Goal: Information Seeking & Learning: Learn about a topic

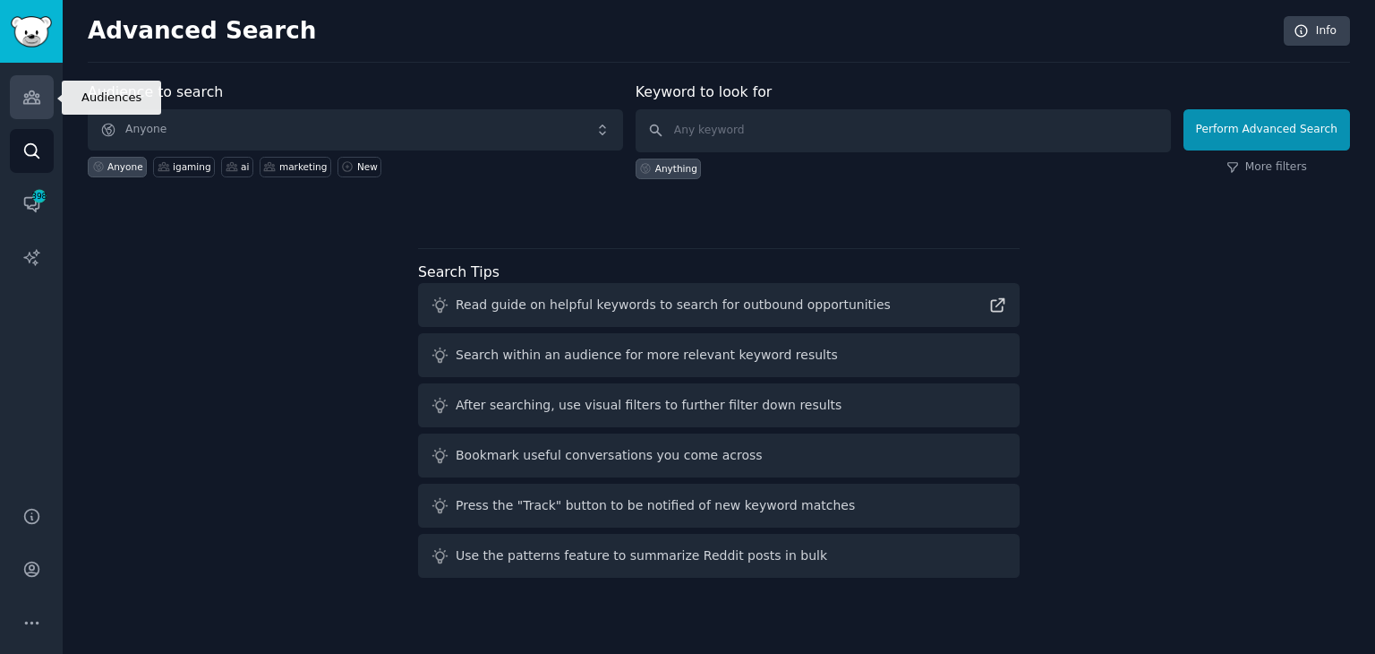
click at [25, 100] on icon "Sidebar" at bounding box center [31, 97] width 19 height 19
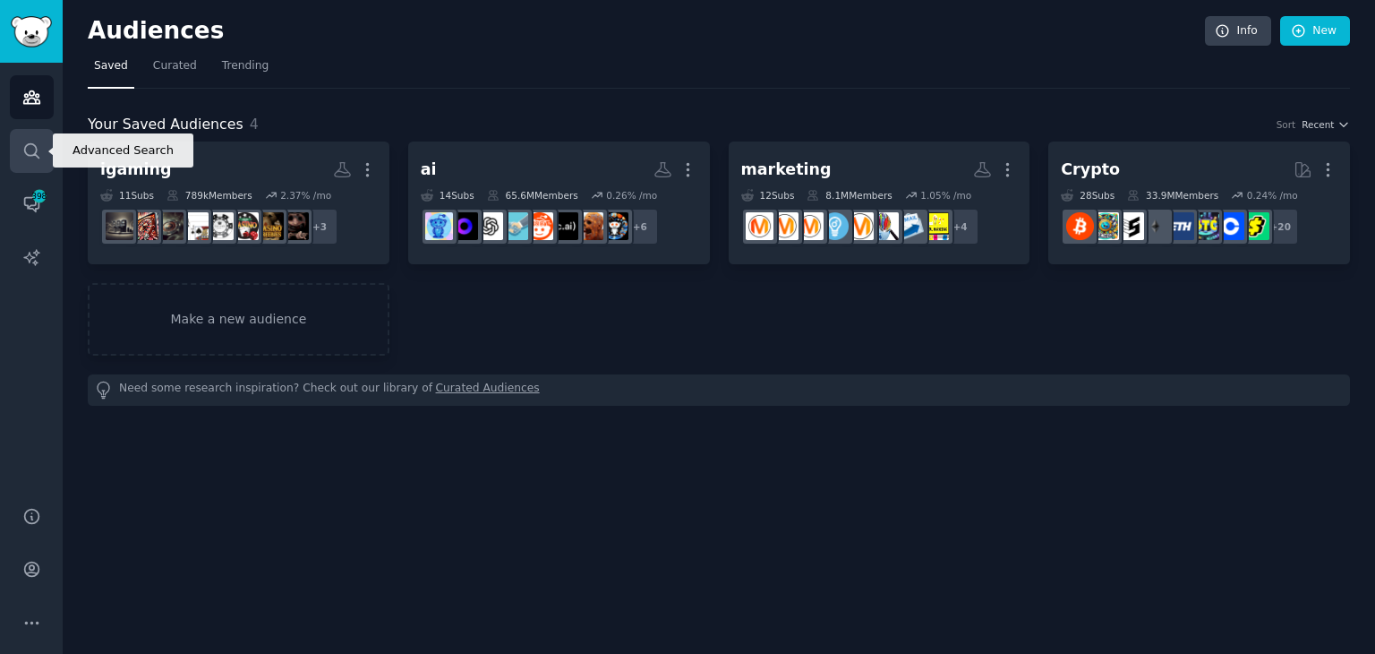
click at [38, 144] on icon "Sidebar" at bounding box center [31, 150] width 19 height 19
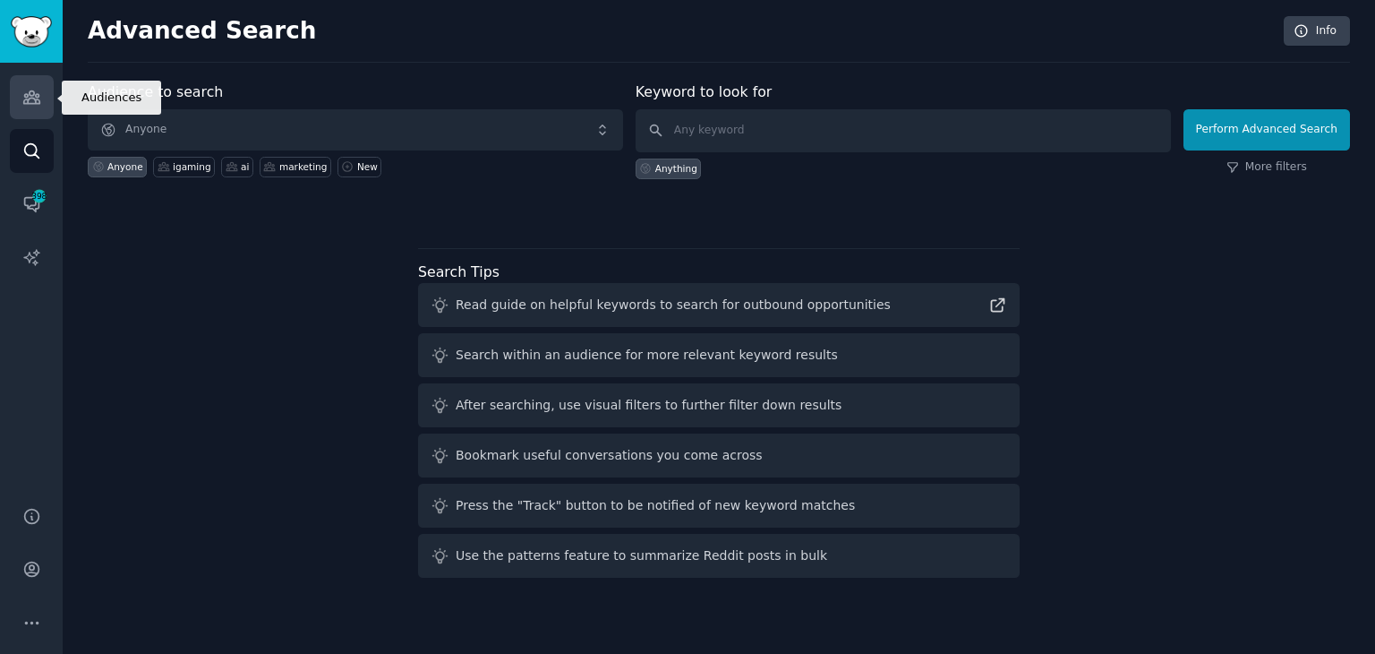
click at [30, 87] on link "Audiences" at bounding box center [32, 97] width 44 height 44
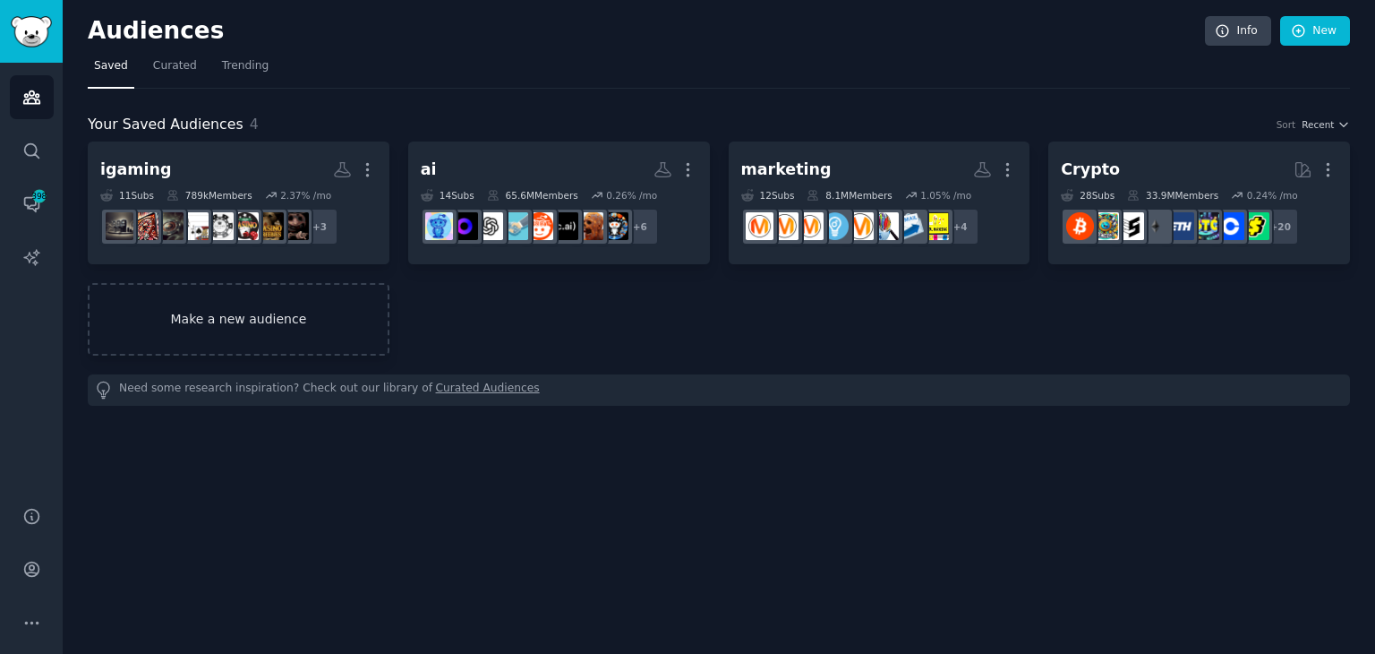
click at [231, 312] on link "Make a new audience" at bounding box center [239, 319] width 302 height 73
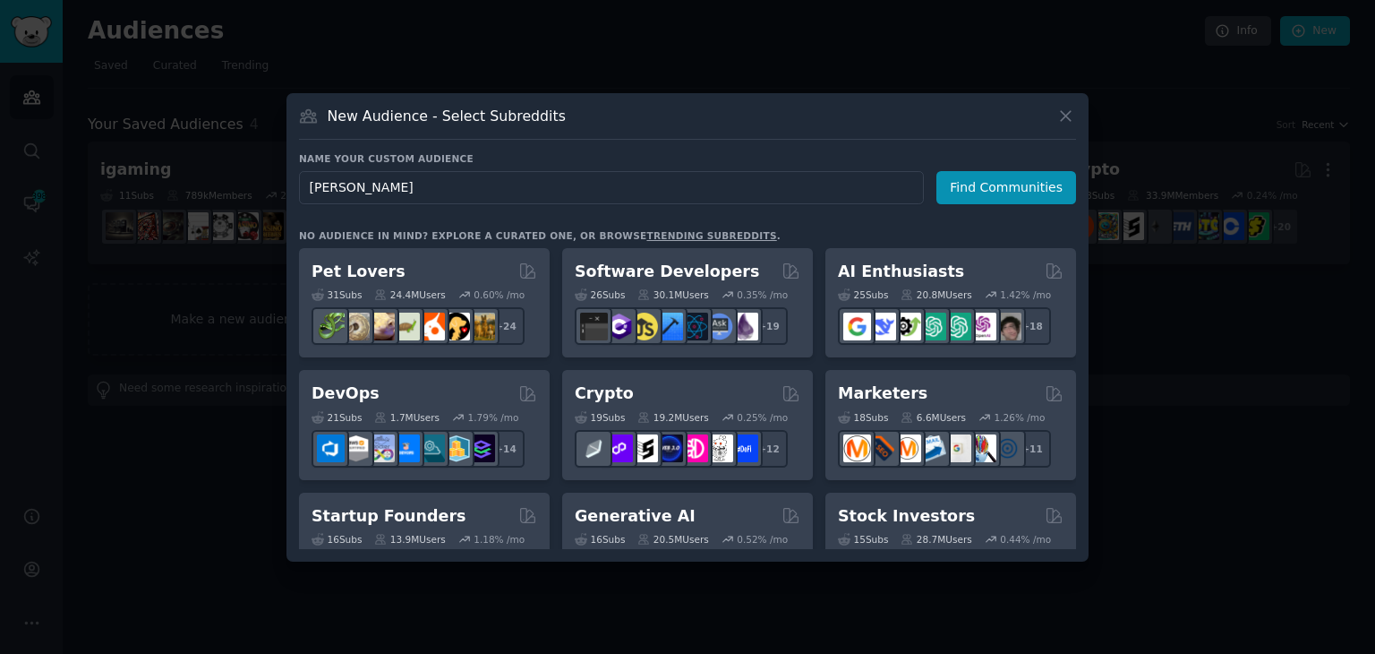
type input "gambling"
click button "Find Communities" at bounding box center [1006, 187] width 140 height 33
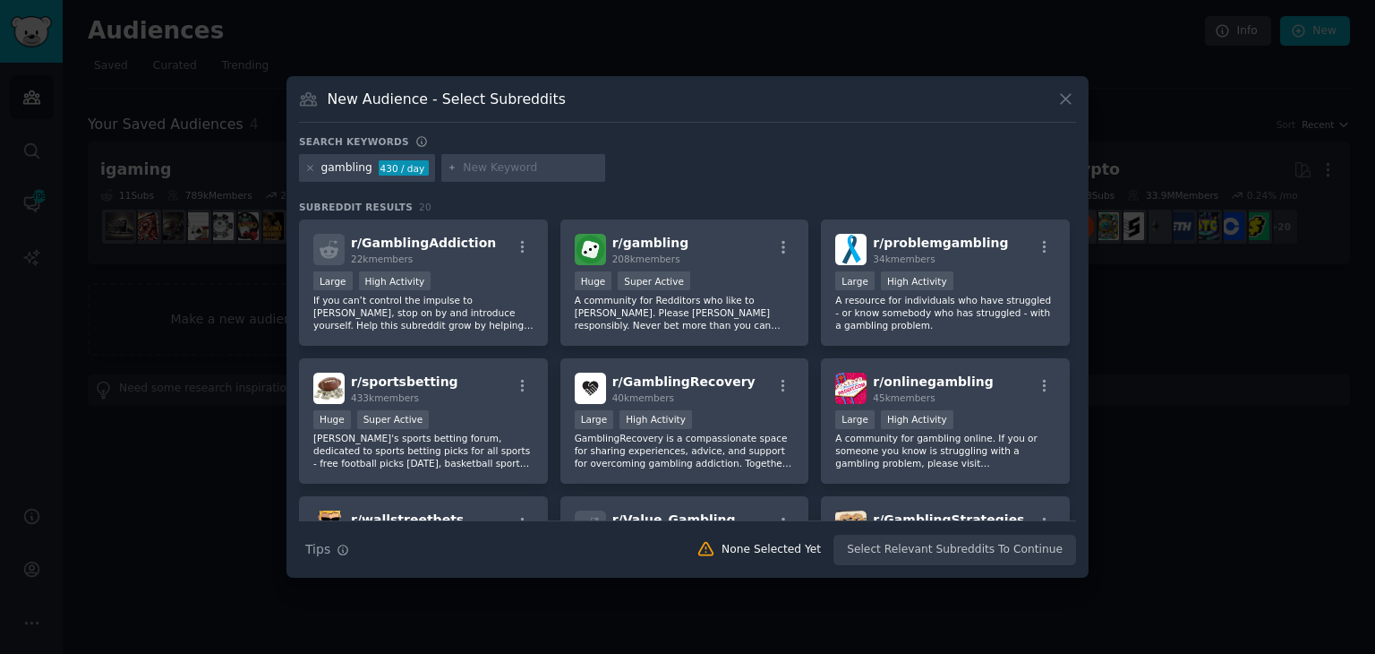
click at [501, 163] on input "text" at bounding box center [531, 168] width 136 height 16
click at [1057, 98] on icon at bounding box center [1065, 99] width 19 height 19
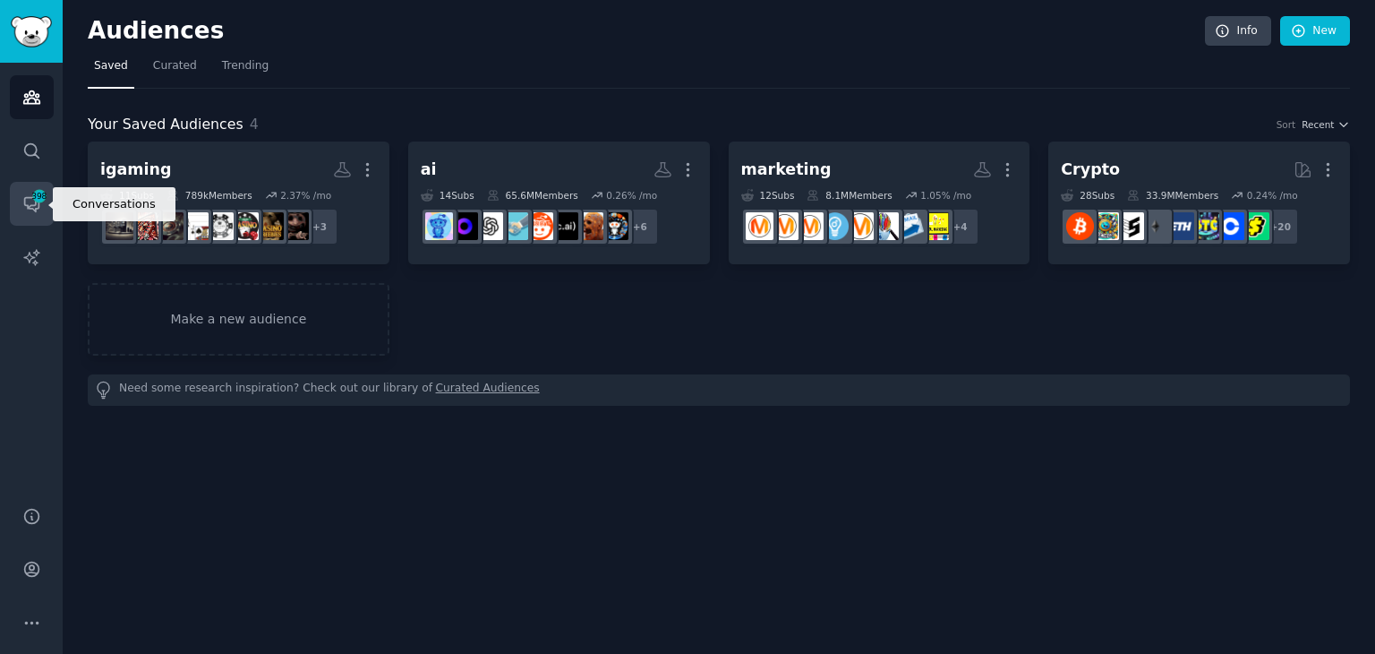
click at [32, 200] on span "398" at bounding box center [39, 196] width 16 height 13
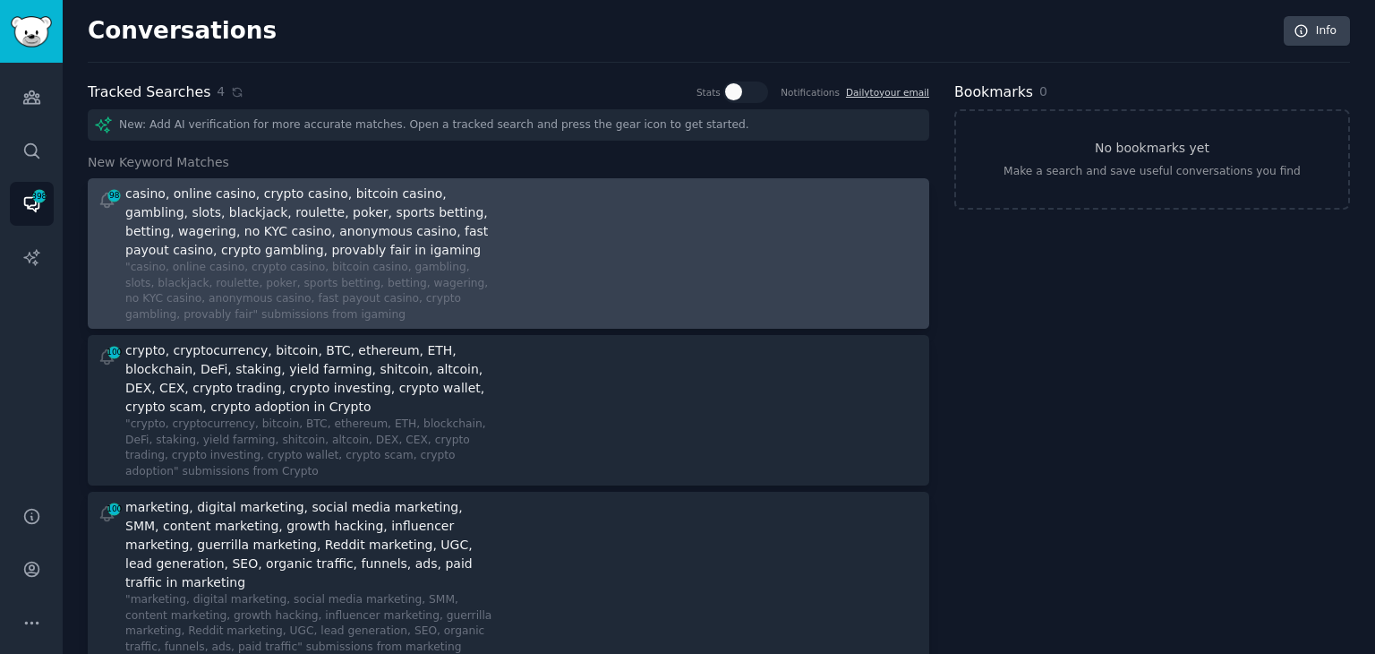
click at [320, 285] on div ""casino, online casino, crypto casino, bitcoin casino, gambling, slots, blackja…" at bounding box center [310, 291] width 371 height 63
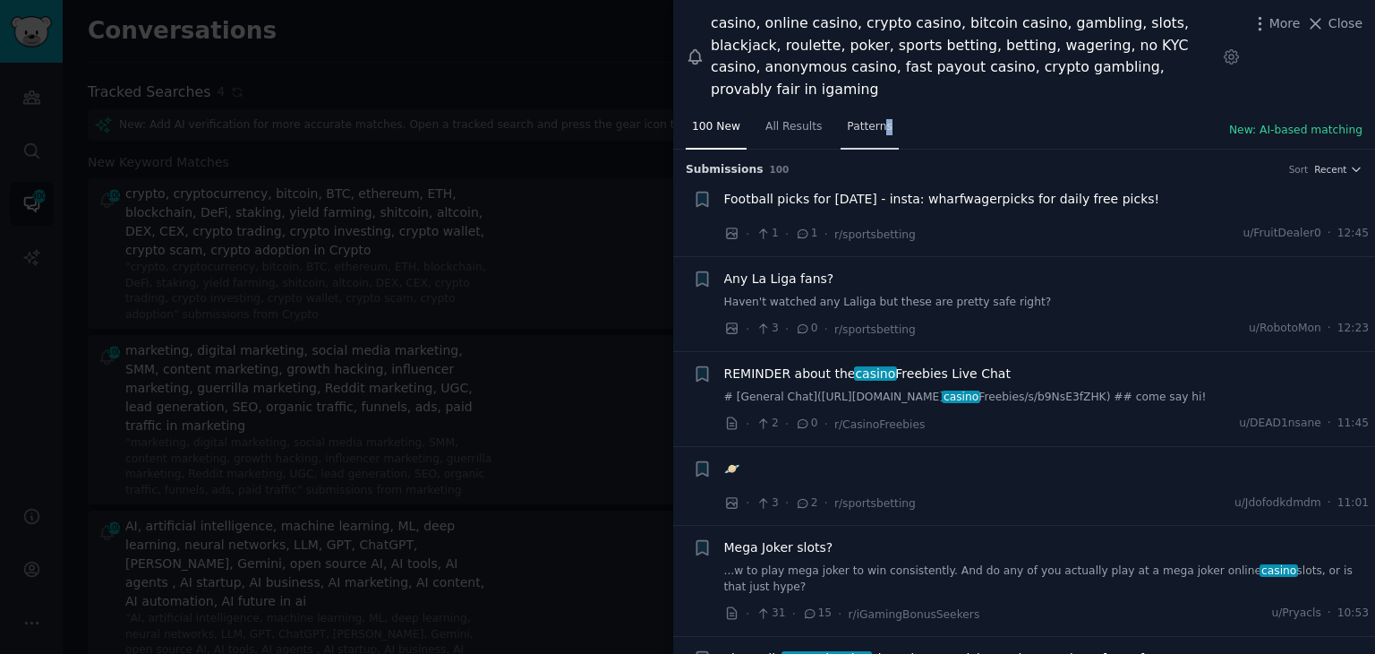
drag, startPoint x: 884, startPoint y: 103, endPoint x: 873, endPoint y: 102, distance: 11.7
click at [873, 113] on div "100 New All Results Patterns New: AI-based matching" at bounding box center [1024, 131] width 702 height 37
click at [873, 119] on span "Patterns" at bounding box center [869, 127] width 45 height 16
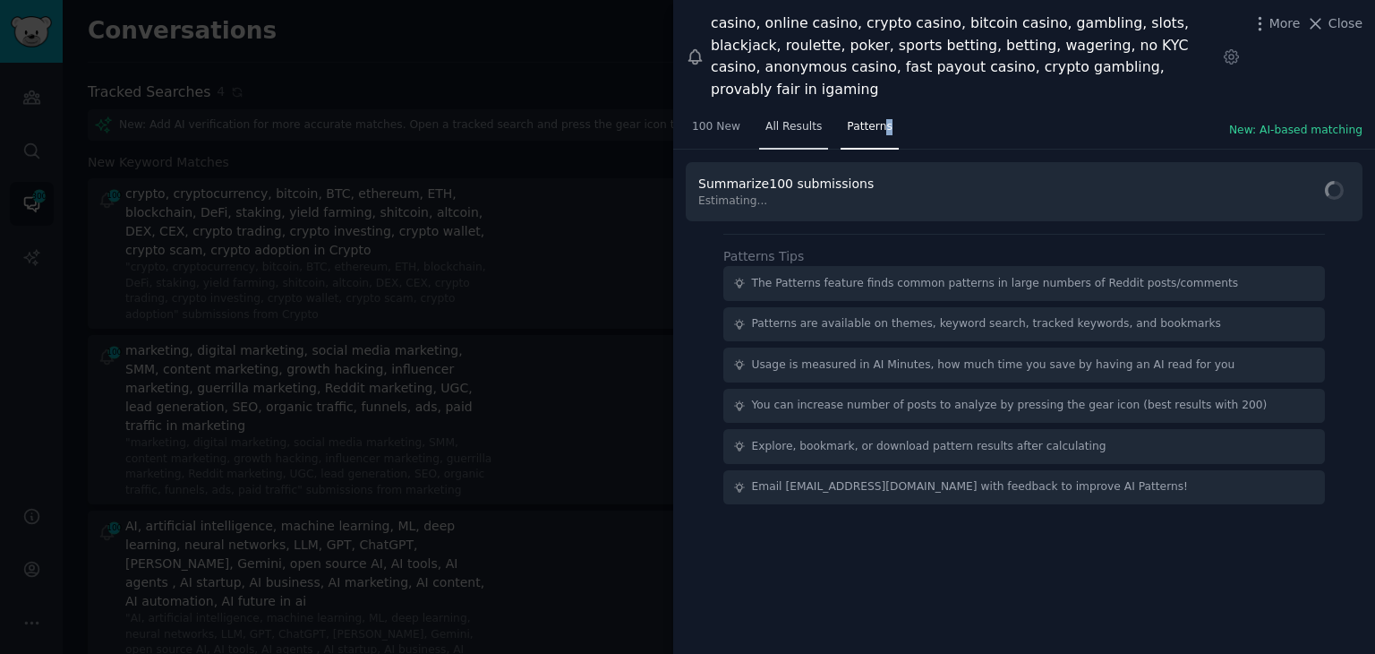
click at [779, 119] on span "All Results" at bounding box center [793, 127] width 56 height 16
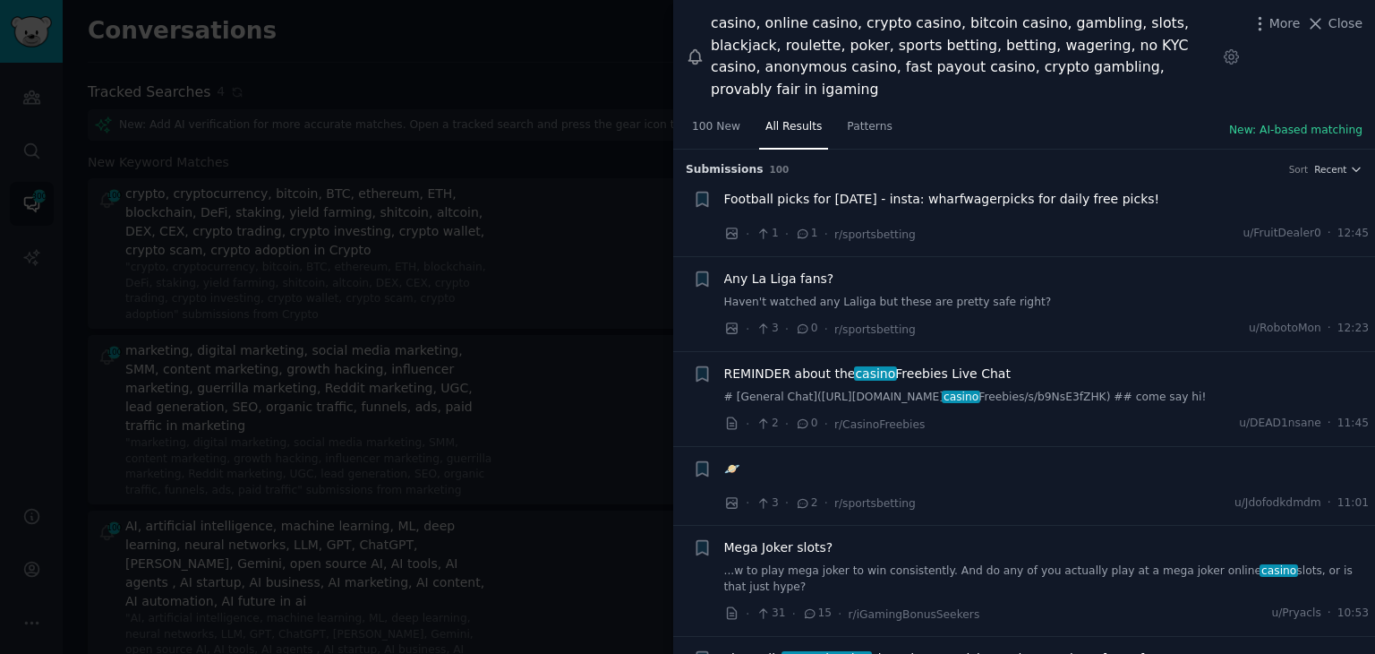
click at [333, 186] on div at bounding box center [687, 327] width 1375 height 654
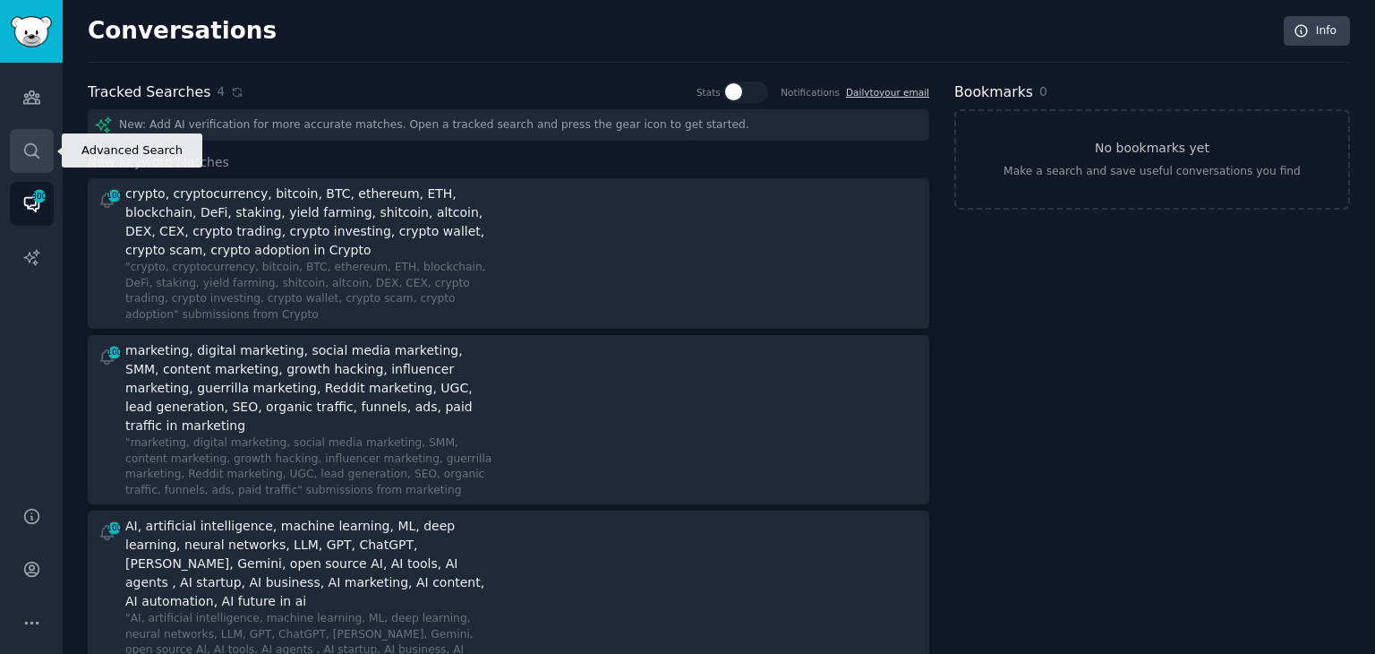
click at [27, 152] on icon "Sidebar" at bounding box center [31, 150] width 19 height 19
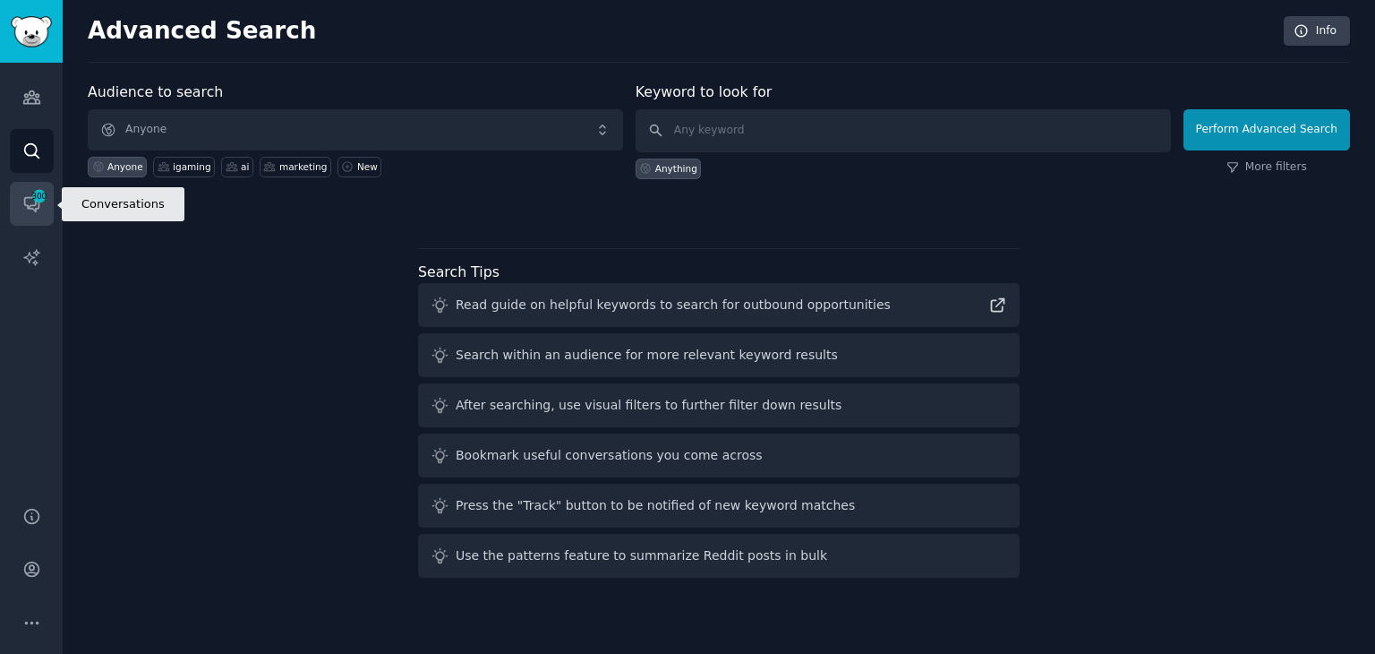
click at [30, 191] on link "Conversations 300" at bounding box center [32, 204] width 44 height 44
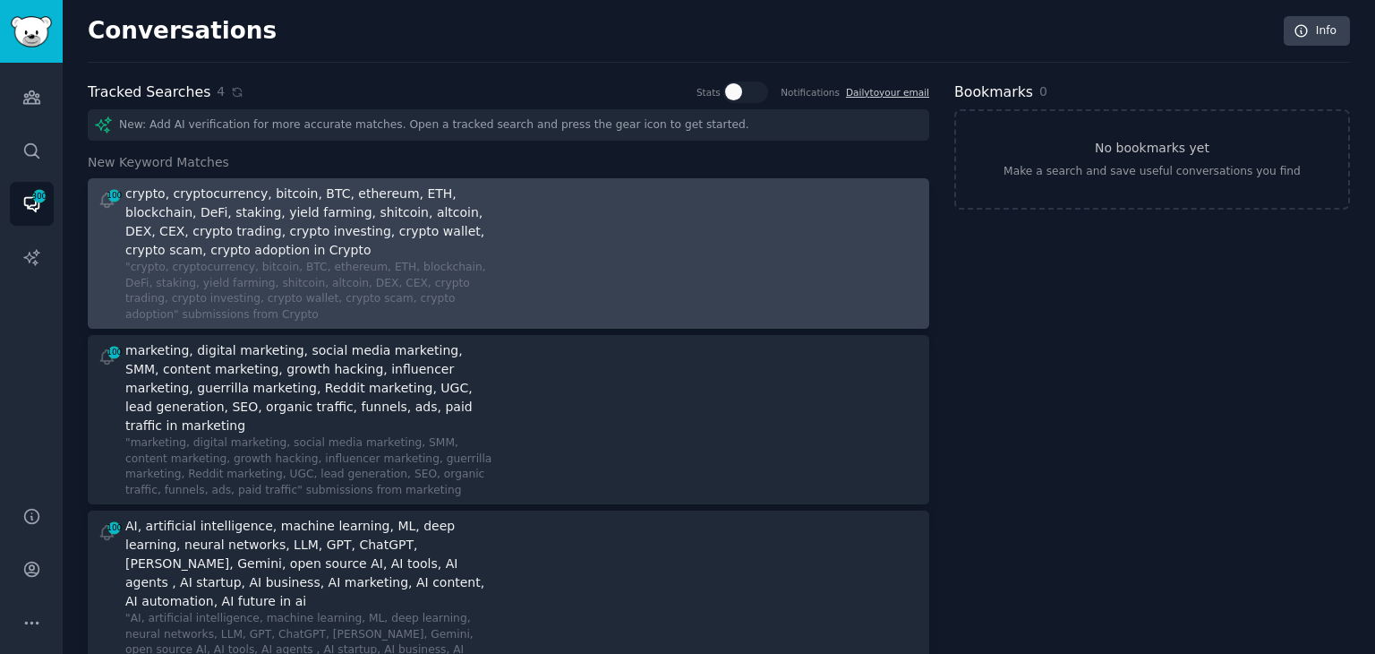
click at [534, 261] on div at bounding box center [720, 253] width 399 height 138
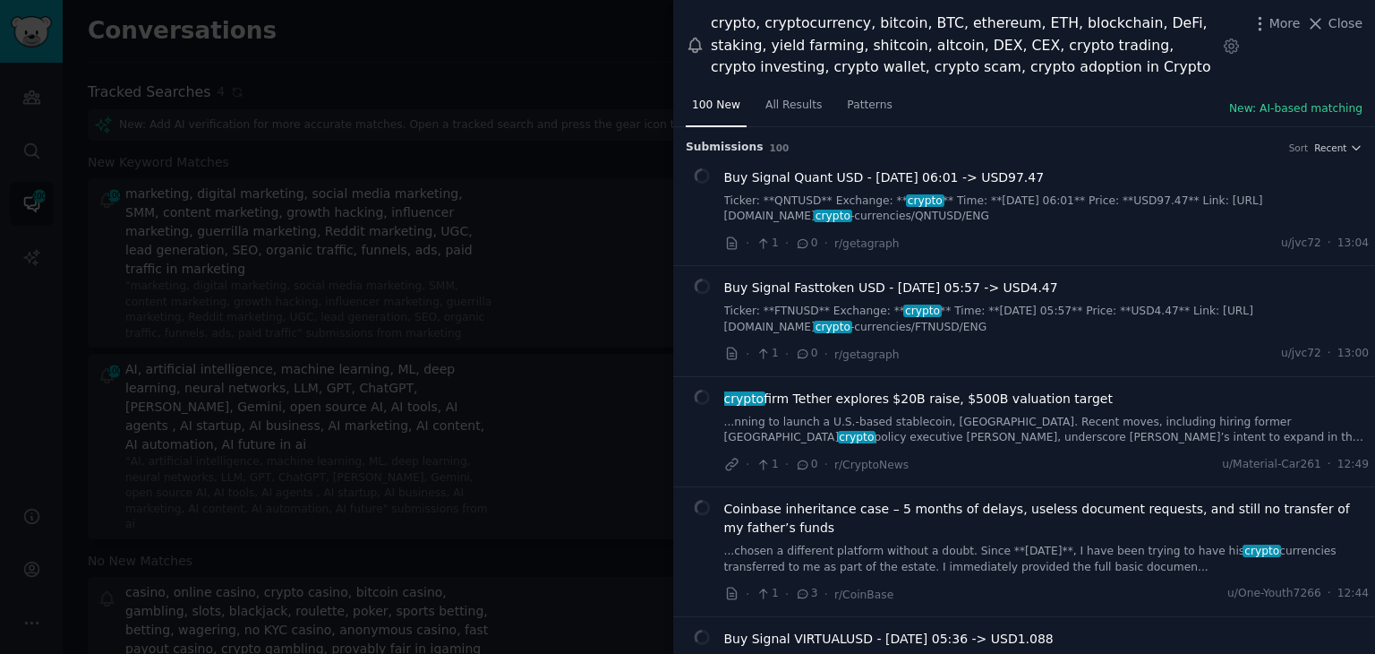
click at [322, 98] on div at bounding box center [687, 327] width 1375 height 654
click at [21, 102] on div at bounding box center [687, 327] width 1375 height 654
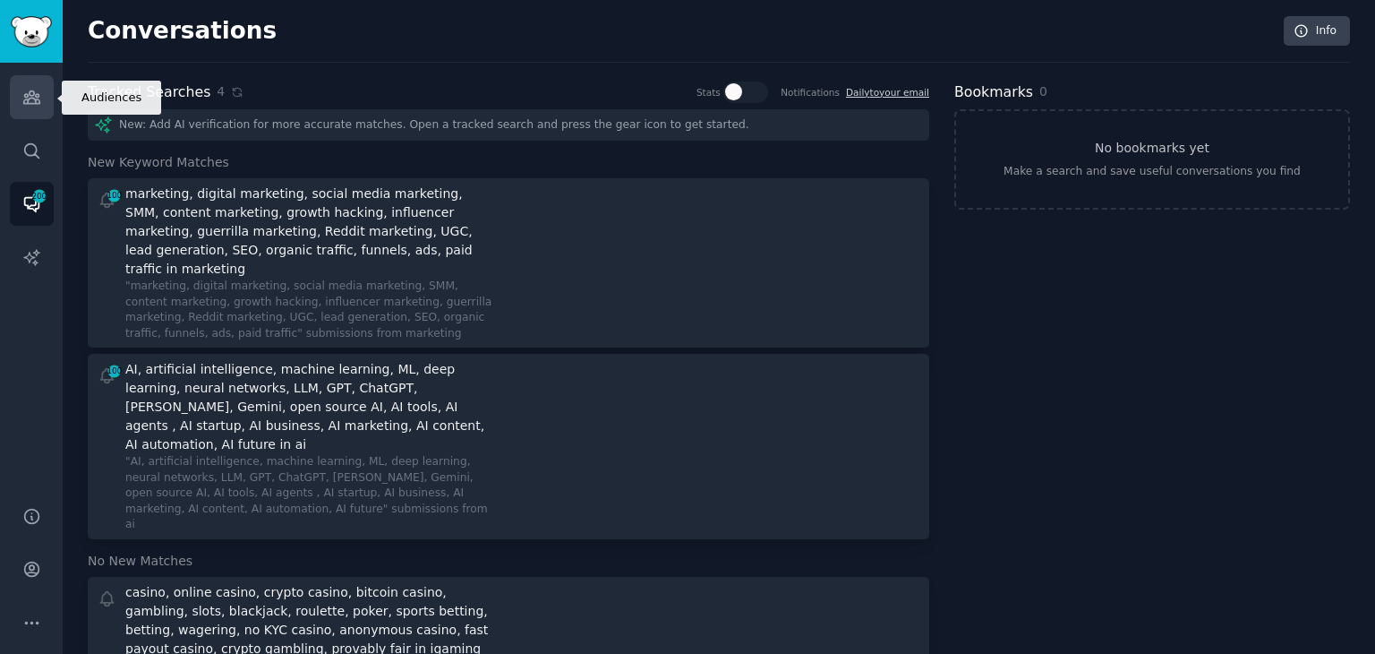
click at [42, 101] on link "Audiences" at bounding box center [32, 97] width 44 height 44
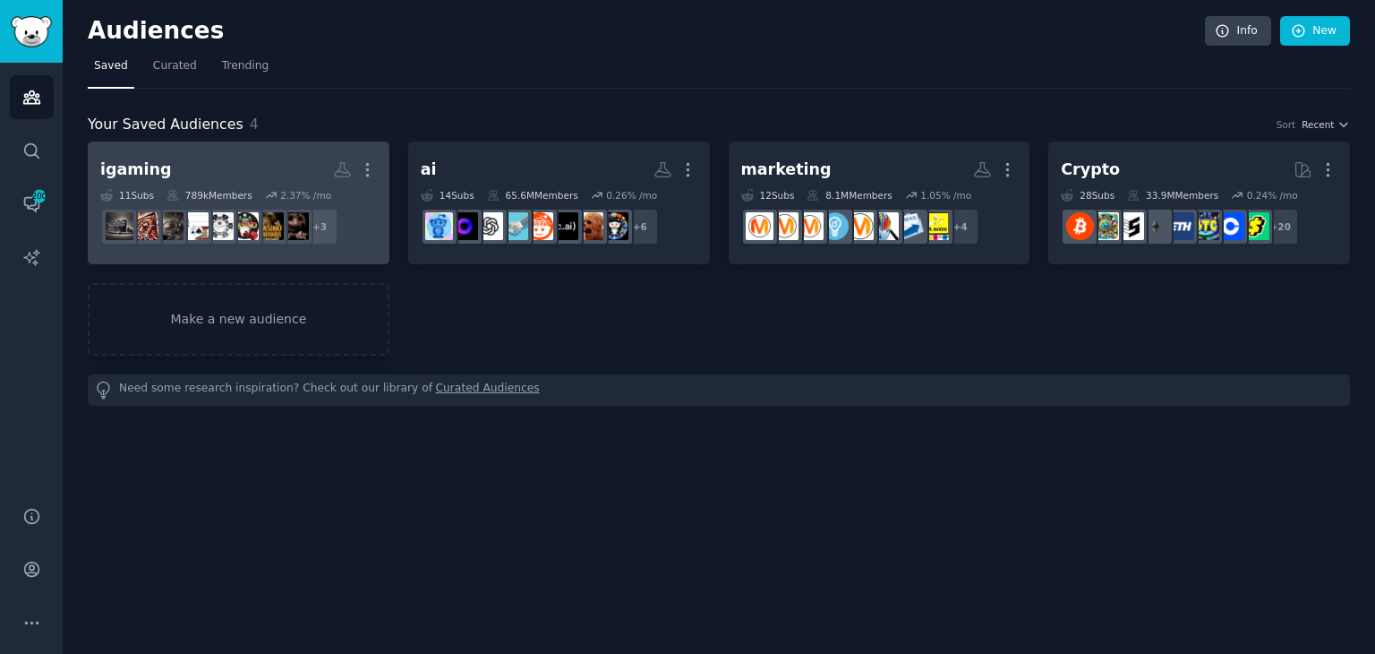
click at [271, 157] on h2 "igaming Custom Audience More" at bounding box center [238, 169] width 277 height 31
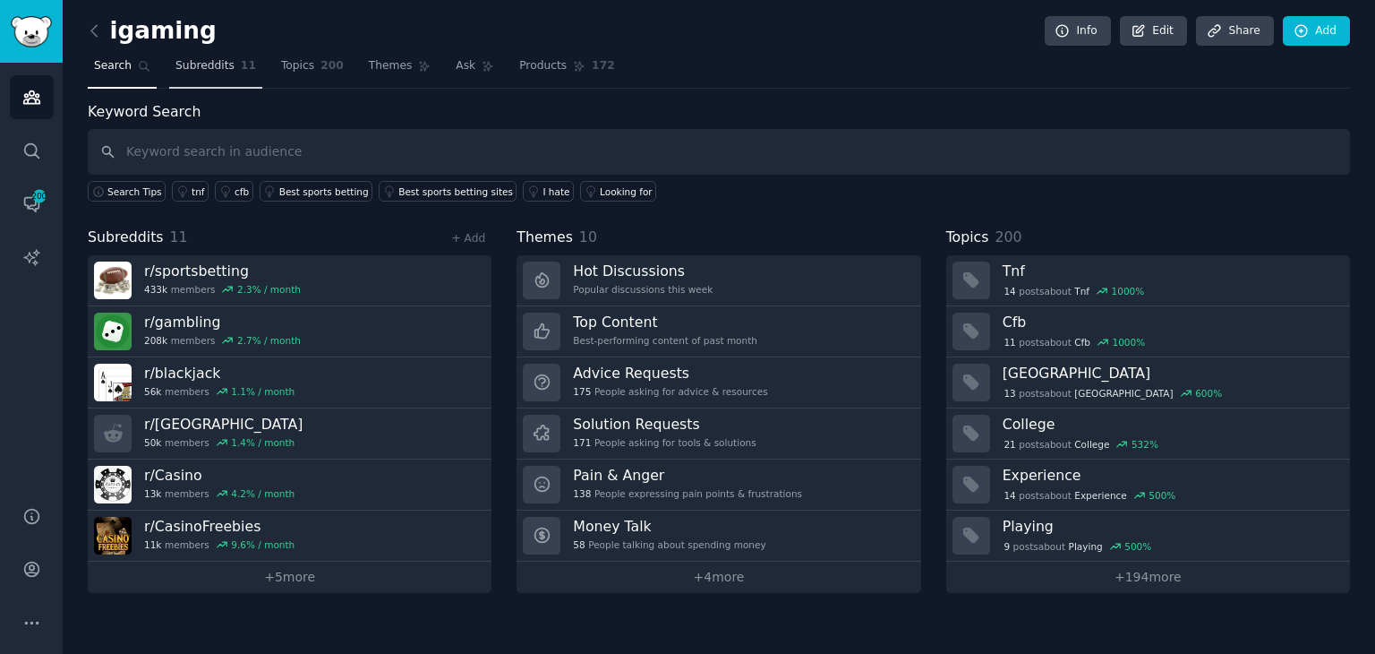
click at [222, 68] on span "Subreddits" at bounding box center [204, 66] width 59 height 16
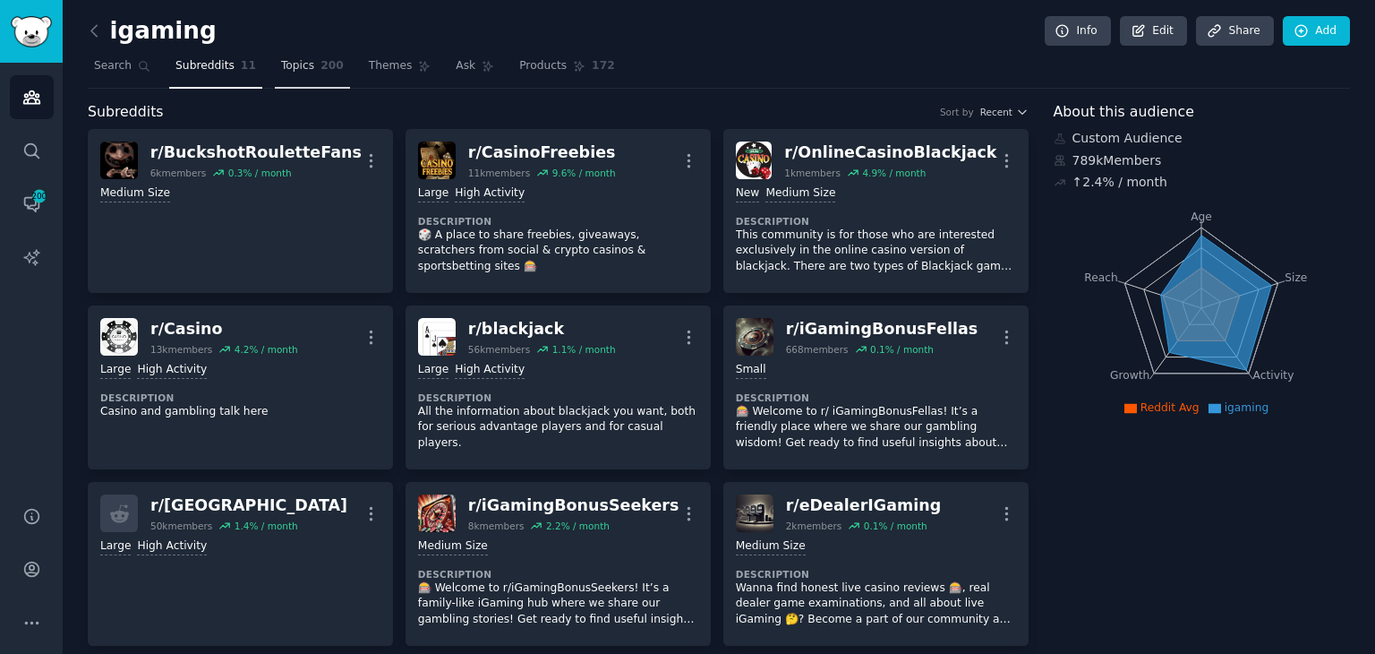
click at [298, 66] on span "Topics" at bounding box center [297, 66] width 33 height 16
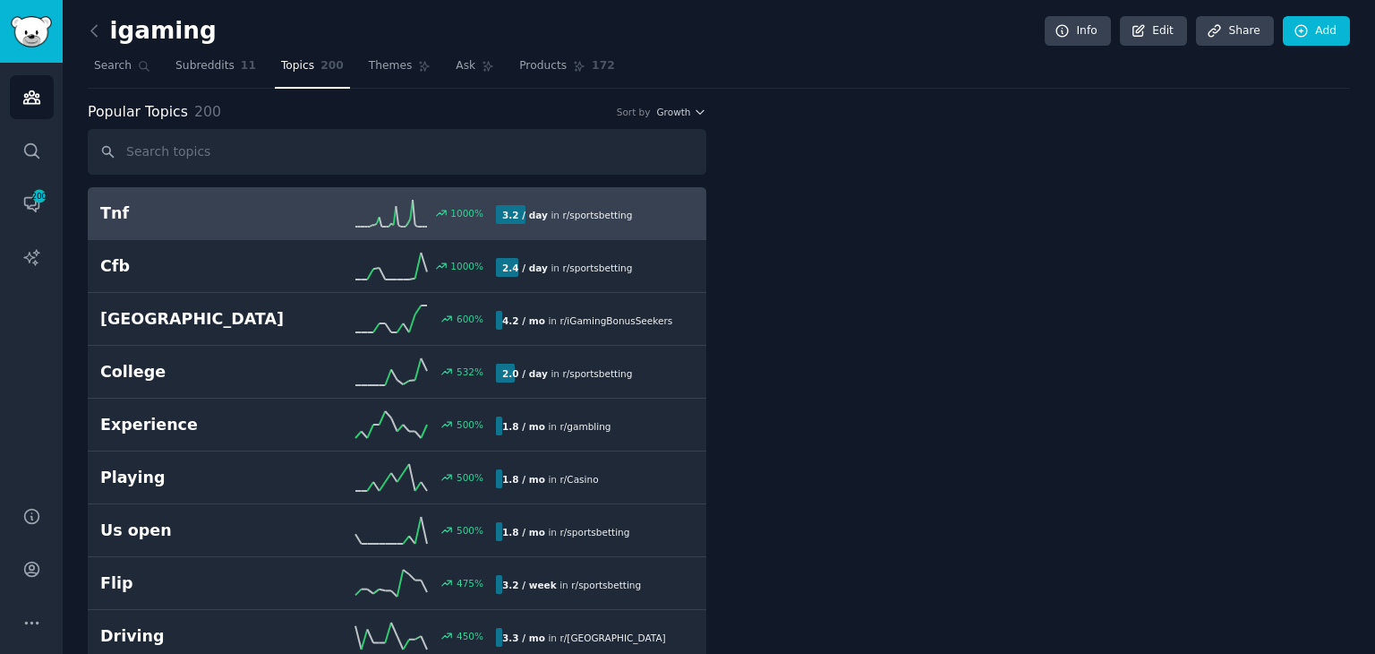
click at [298, 66] on span "Topics" at bounding box center [297, 66] width 33 height 16
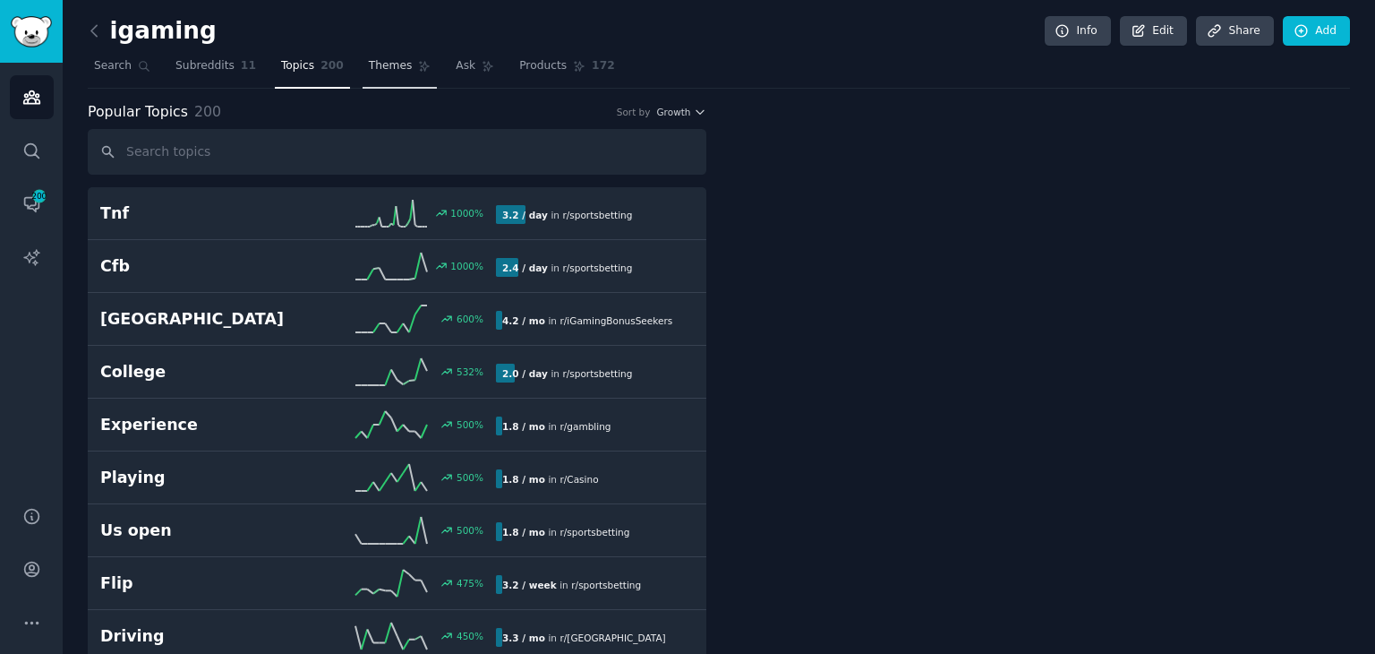
click at [418, 65] on icon at bounding box center [424, 66] width 13 height 13
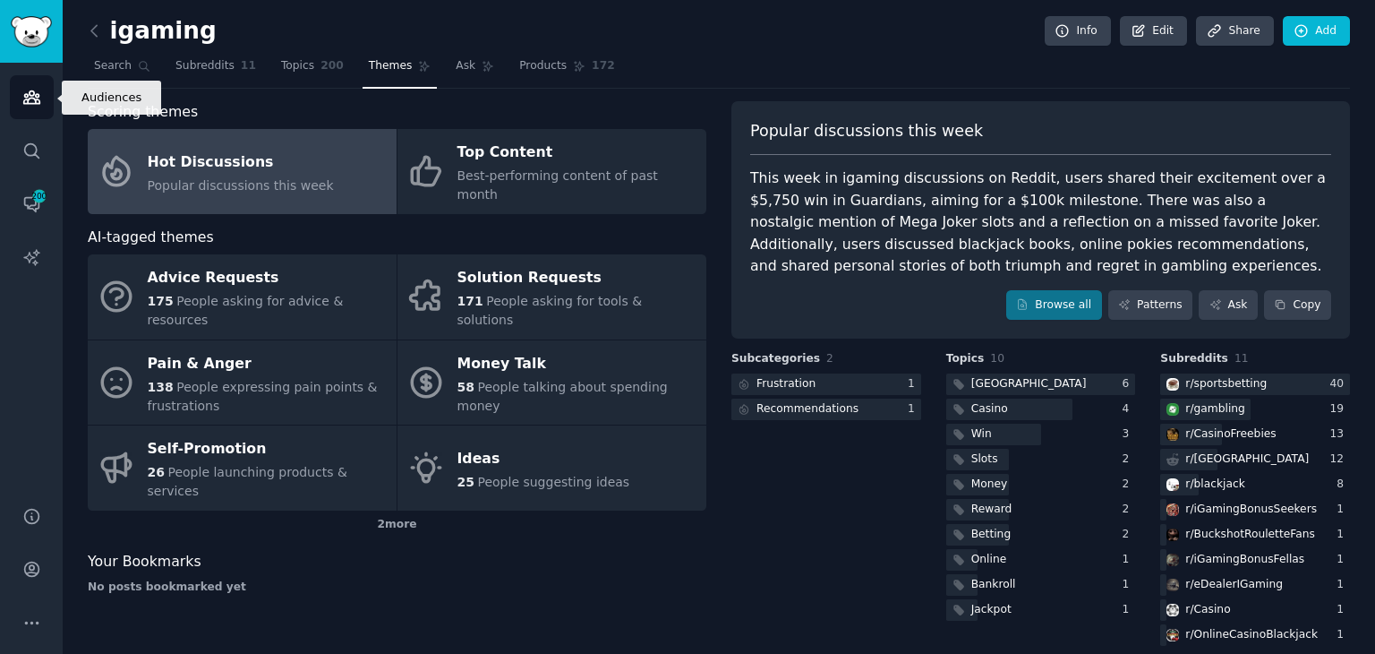
click at [29, 98] on icon "Sidebar" at bounding box center [31, 97] width 16 height 13
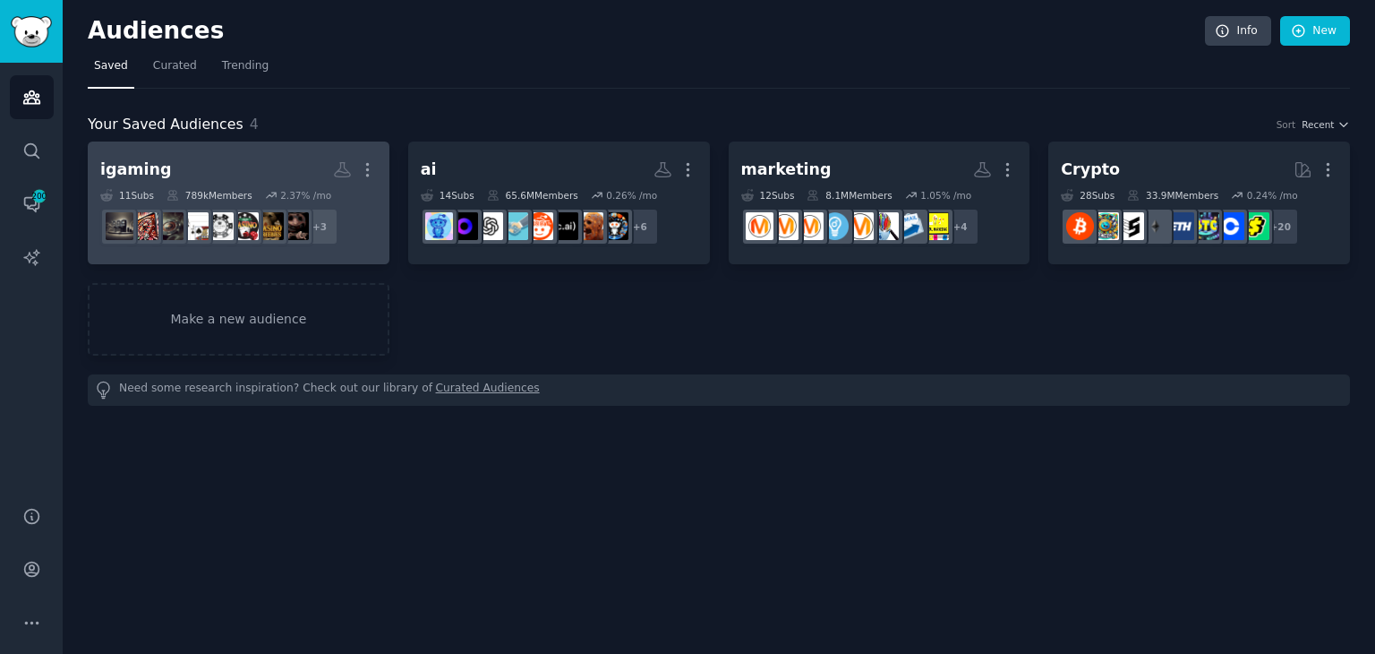
click at [228, 169] on h2 "igaming More" at bounding box center [238, 169] width 277 height 31
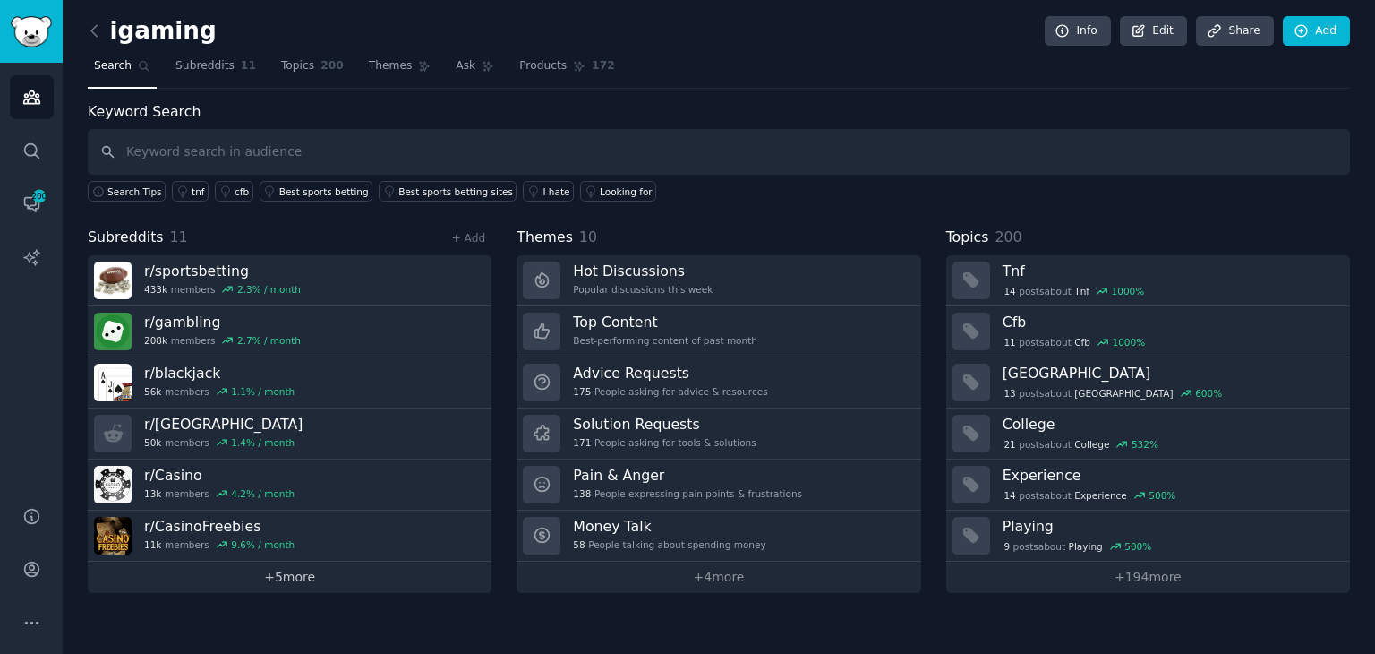
click at [265, 579] on link "+ 5 more" at bounding box center [290, 576] width 404 height 31
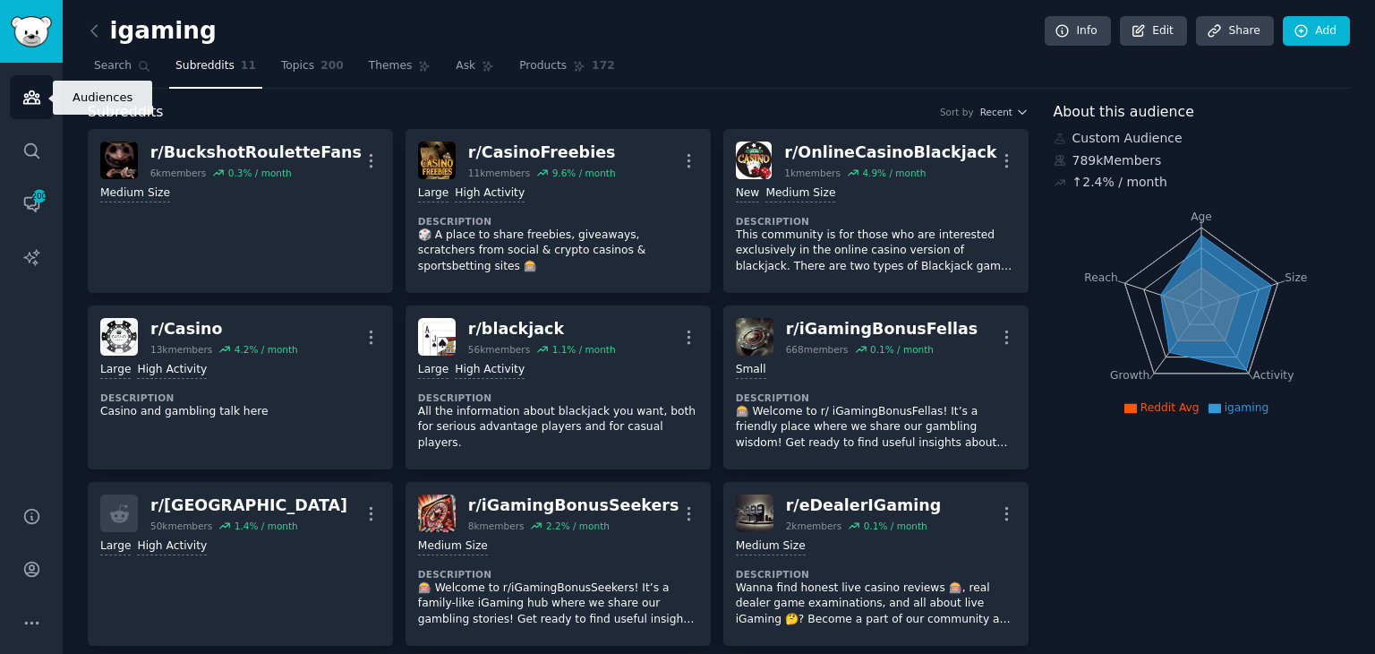
click at [35, 106] on icon "Sidebar" at bounding box center [31, 97] width 19 height 19
